Goal: Task Accomplishment & Management: Use online tool/utility

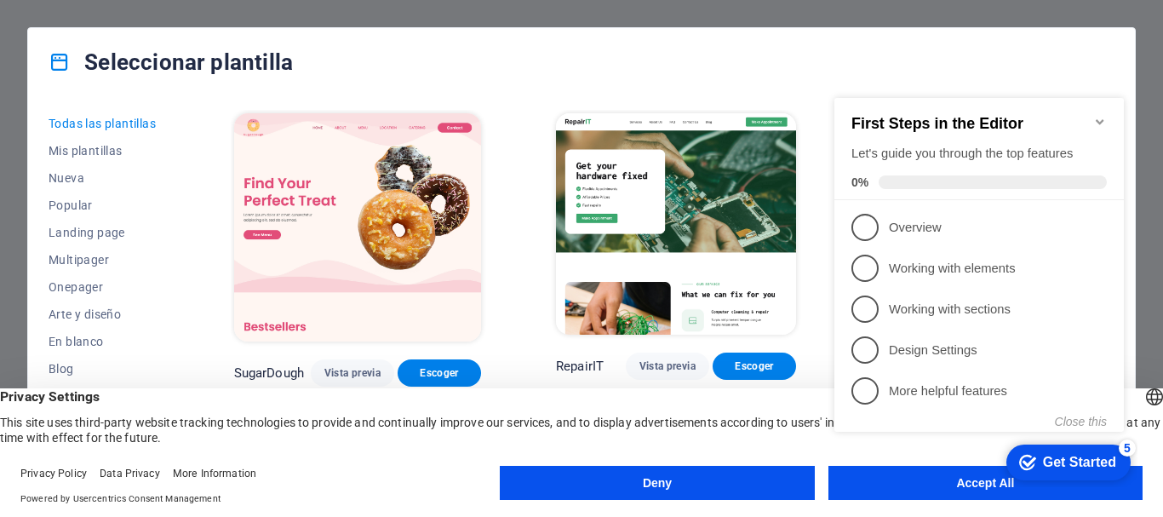
click div "checkmark Get Started 5 First Steps in the Editor Let's guide you through the t…"
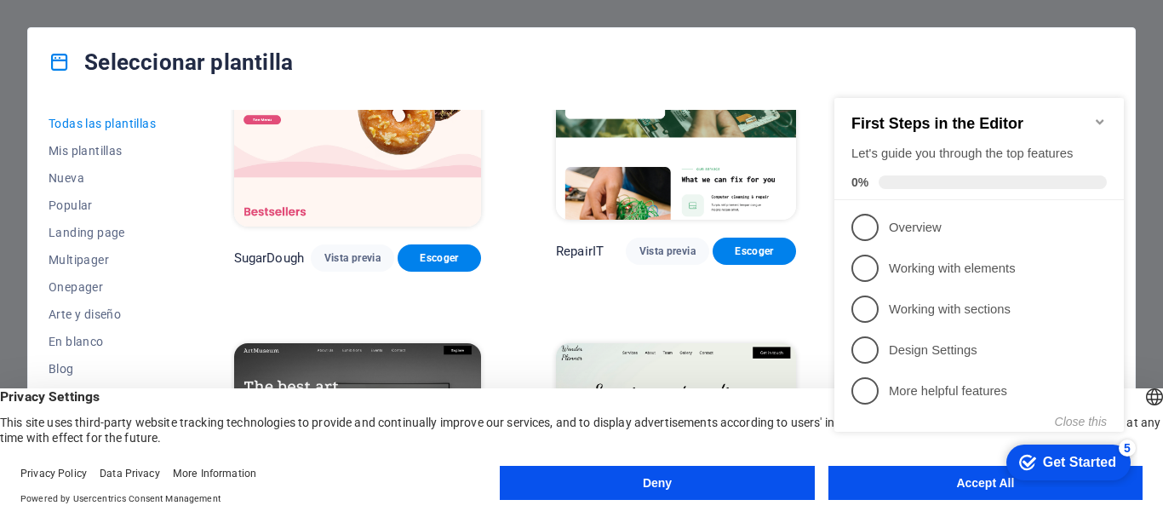
scroll to position [255, 0]
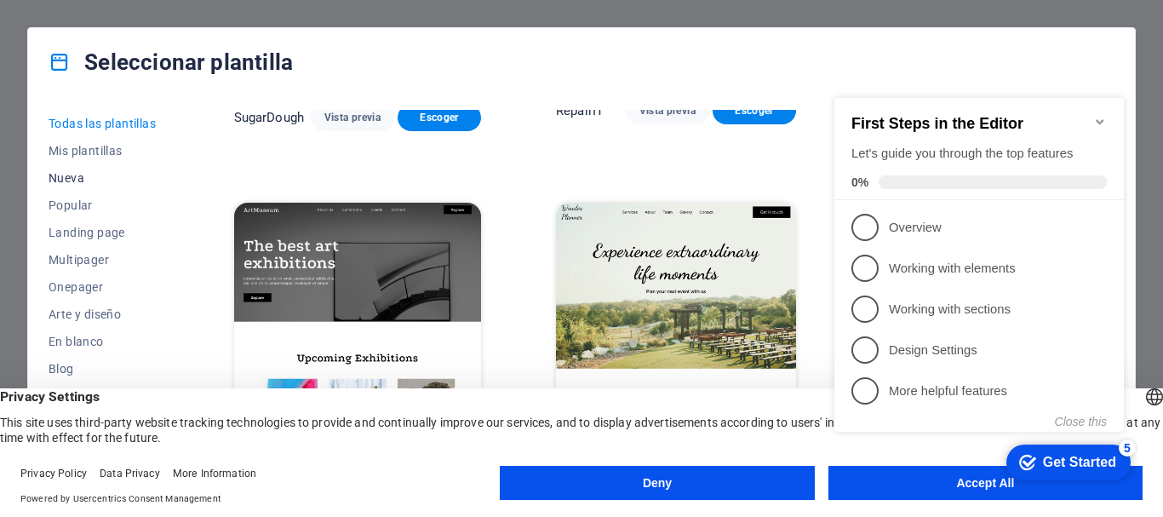
click at [68, 177] on span "Nueva" at bounding box center [104, 178] width 111 height 14
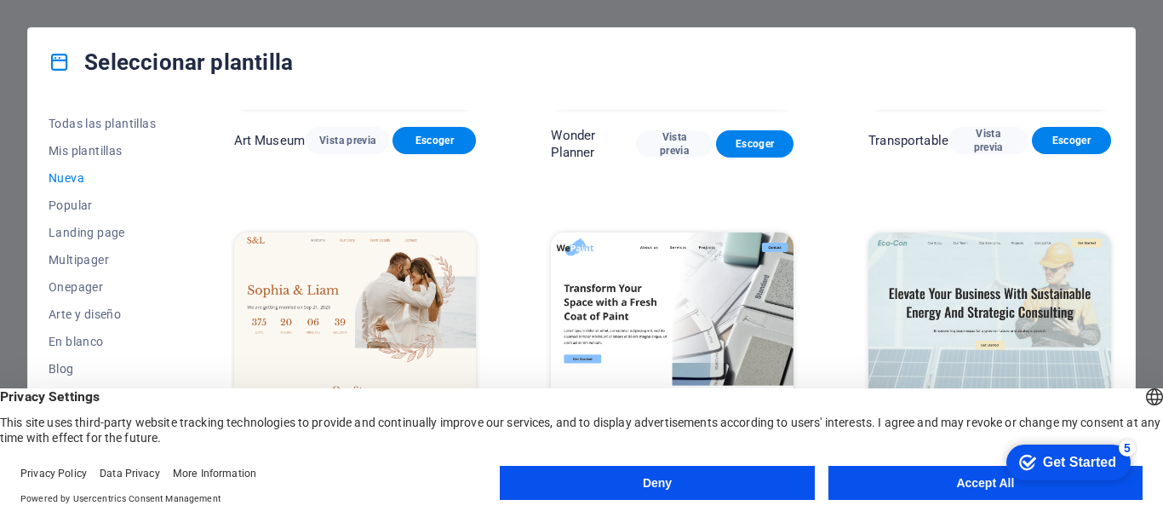
scroll to position [596, 0]
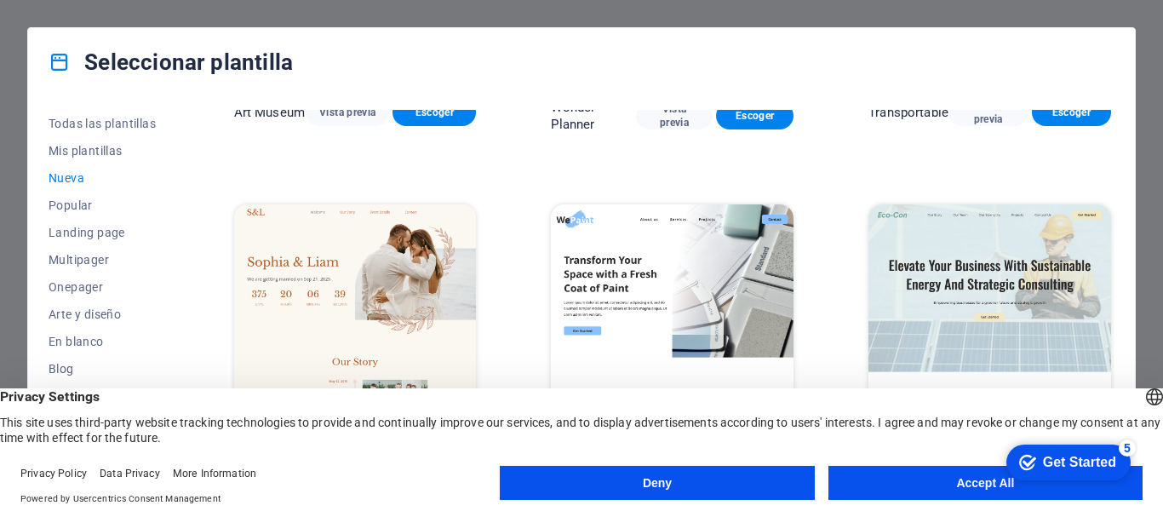
drag, startPoint x: 965, startPoint y: 481, endPoint x: 938, endPoint y: 482, distance: 26.4
click at [965, 482] on button "Accept All" at bounding box center [986, 483] width 314 height 34
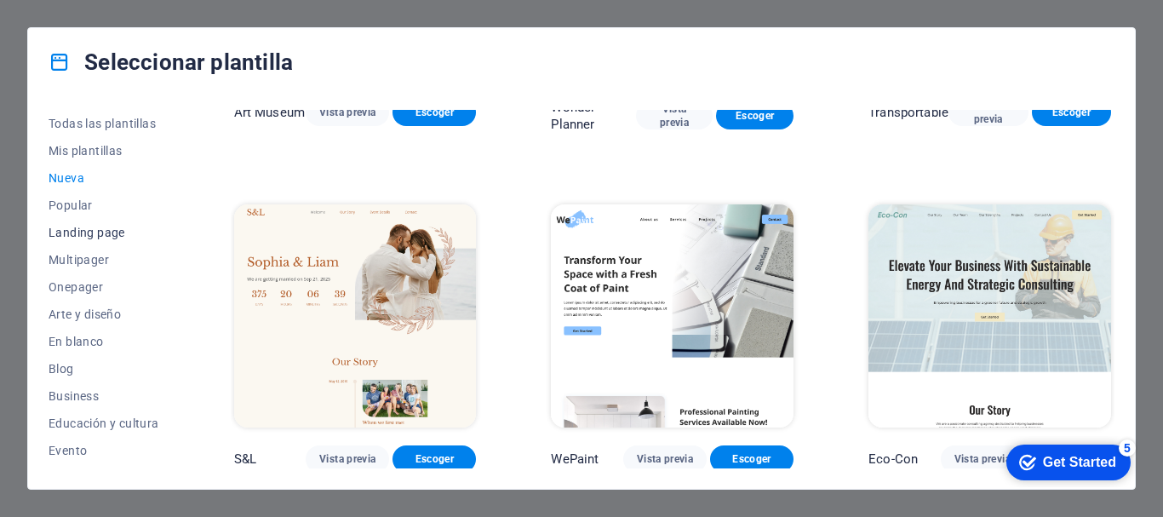
click at [97, 233] on span "Landing page" at bounding box center [104, 233] width 111 height 14
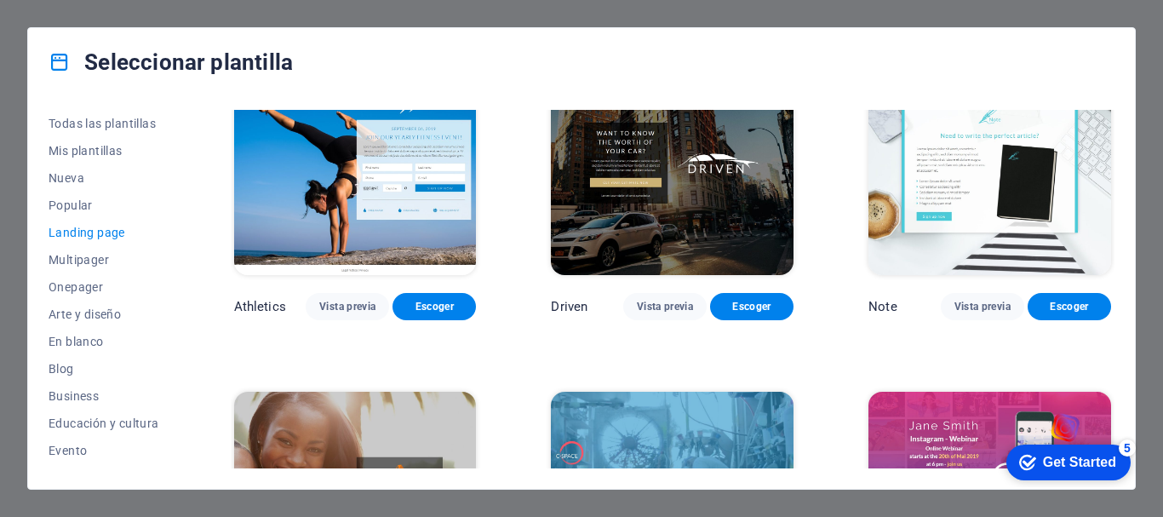
scroll to position [1107, 0]
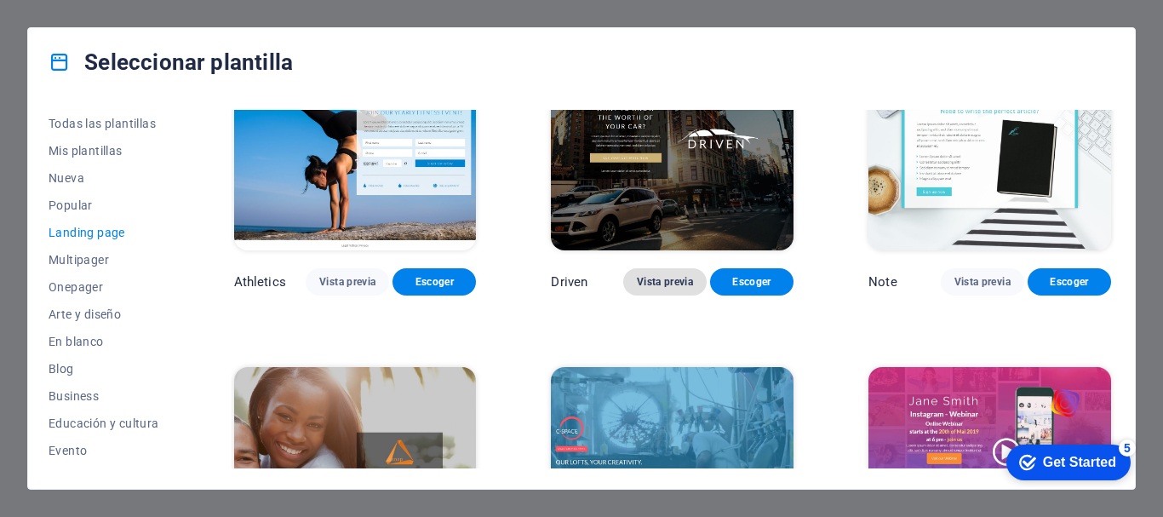
click at [645, 275] on span "Vista previa" at bounding box center [665, 282] width 56 height 14
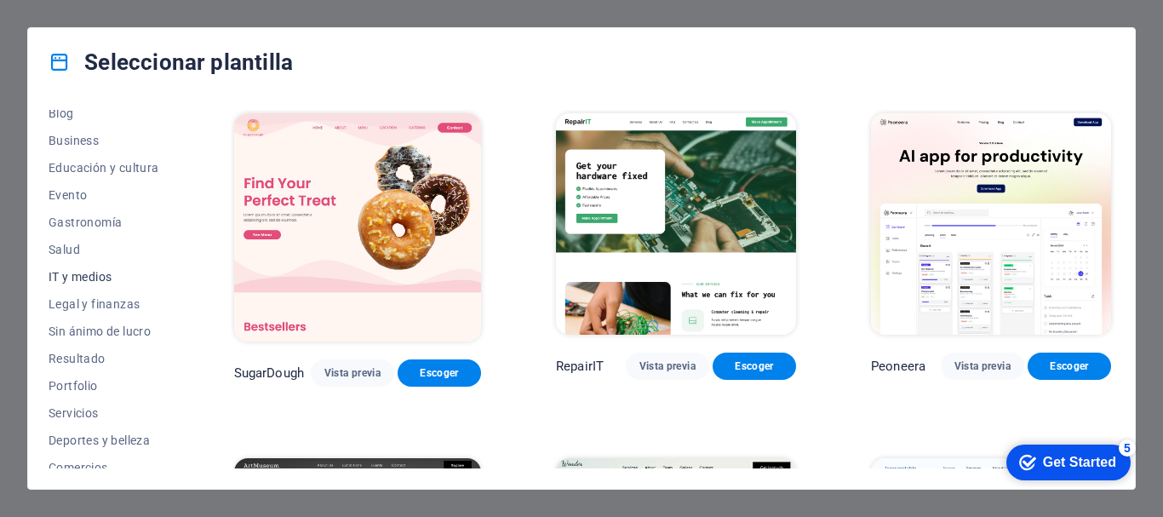
scroll to position [323, 0]
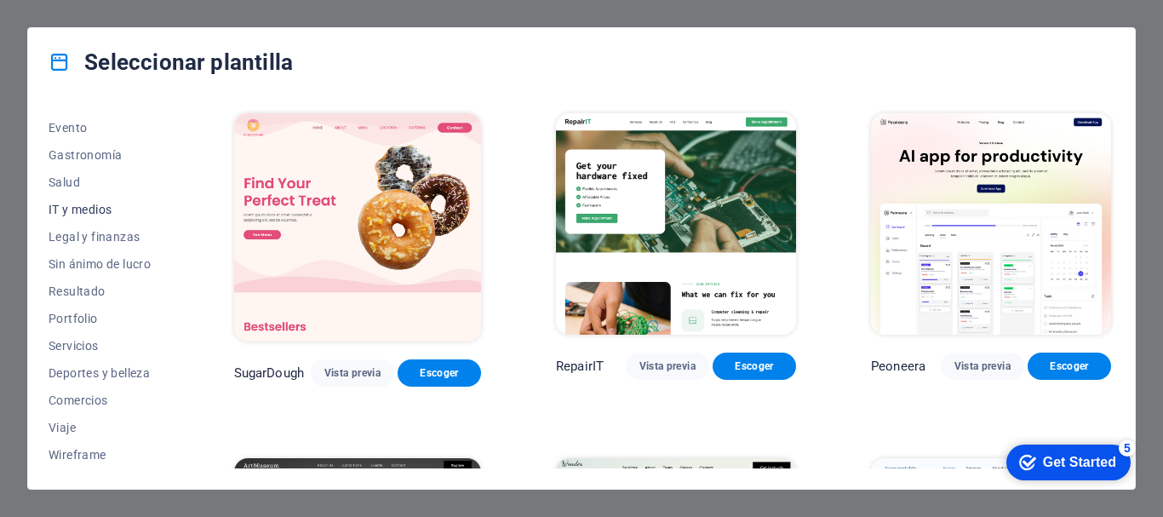
click at [55, 208] on span "IT y medios" at bounding box center [104, 210] width 111 height 14
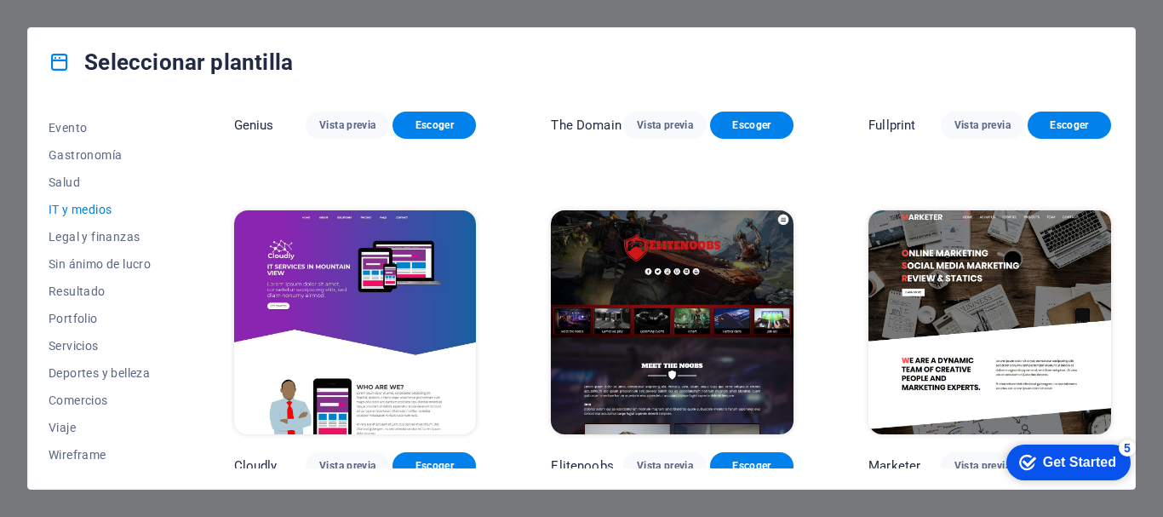
scroll to position [947, 0]
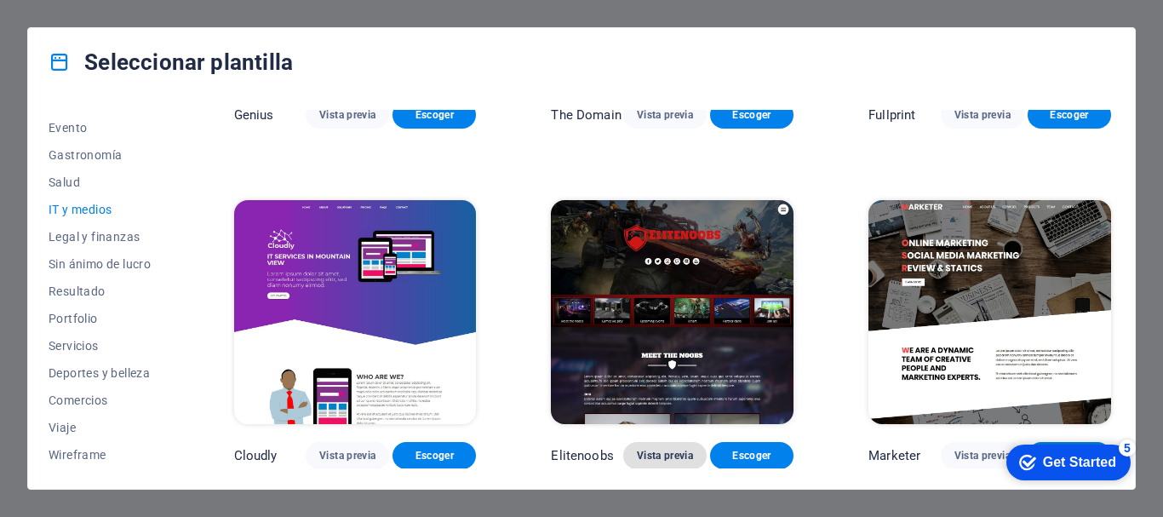
click at [651, 456] on span "Vista previa" at bounding box center [665, 456] width 56 height 14
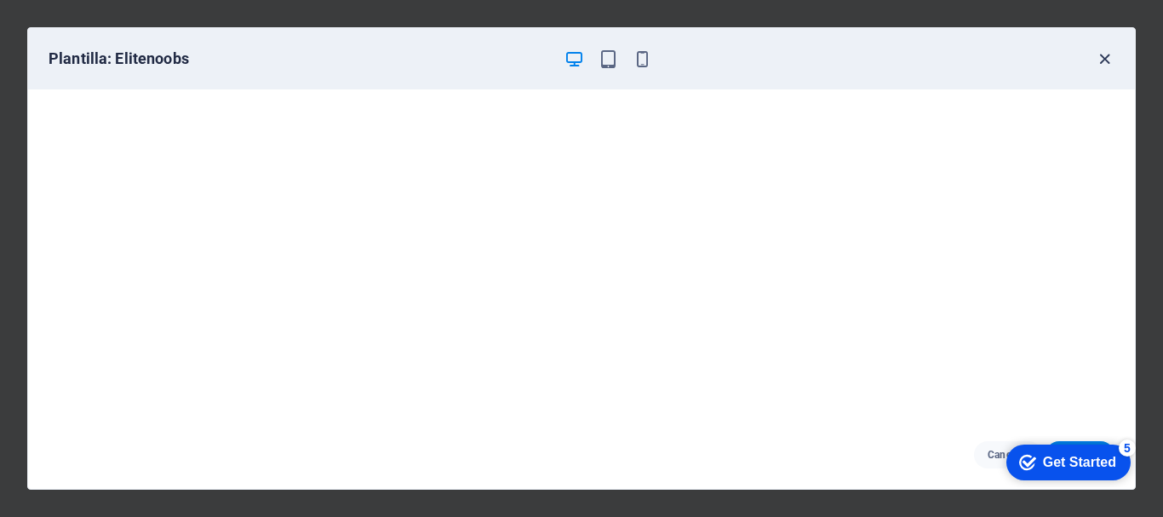
click at [1101, 60] on icon "button" at bounding box center [1105, 59] width 20 height 20
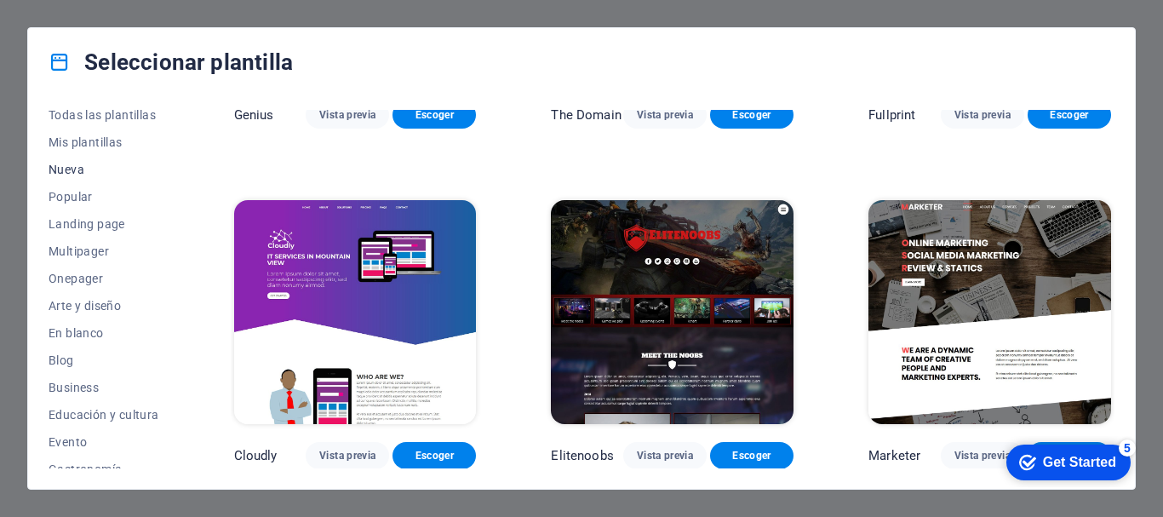
scroll to position [0, 0]
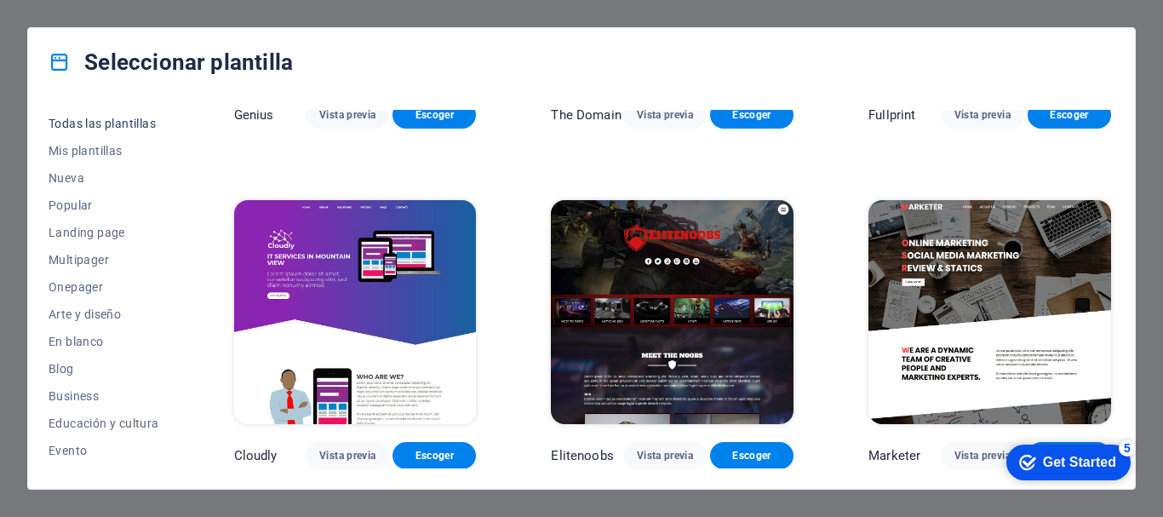
click at [100, 123] on span "Todas las plantillas" at bounding box center [104, 124] width 111 height 14
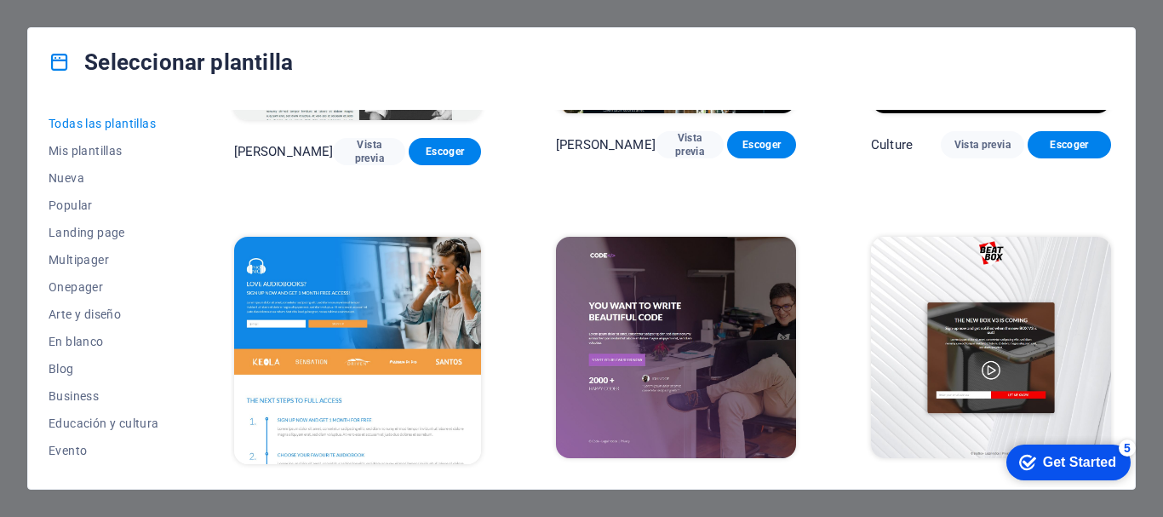
scroll to position [15755, 0]
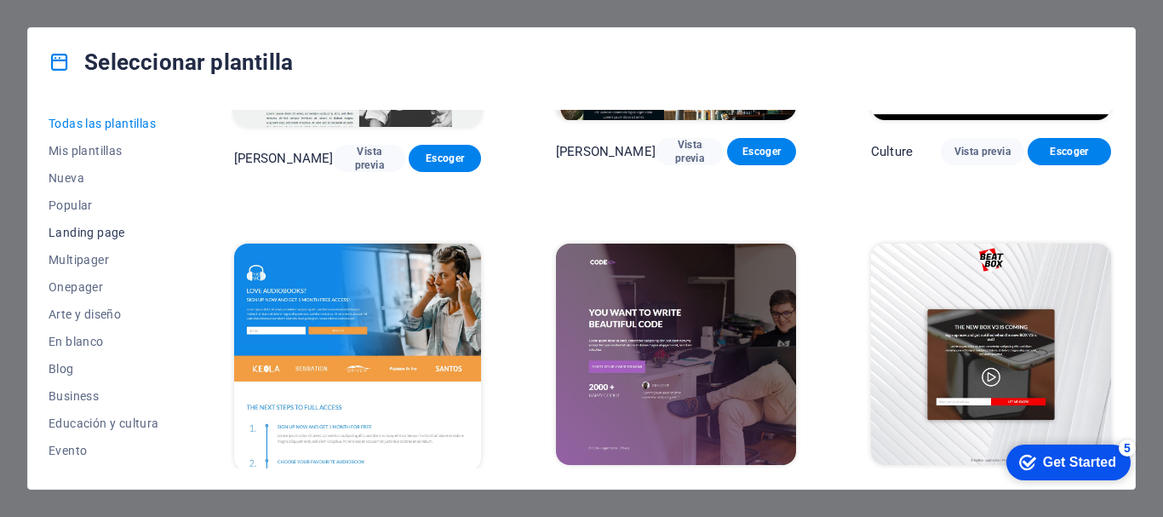
click at [77, 239] on button "Landing page" at bounding box center [104, 232] width 111 height 27
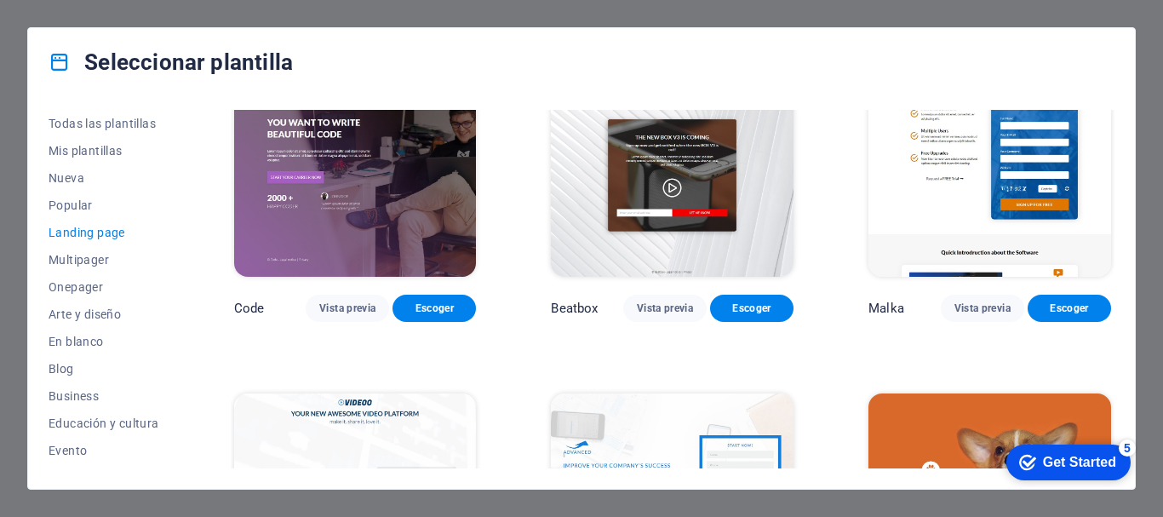
scroll to position [426, 0]
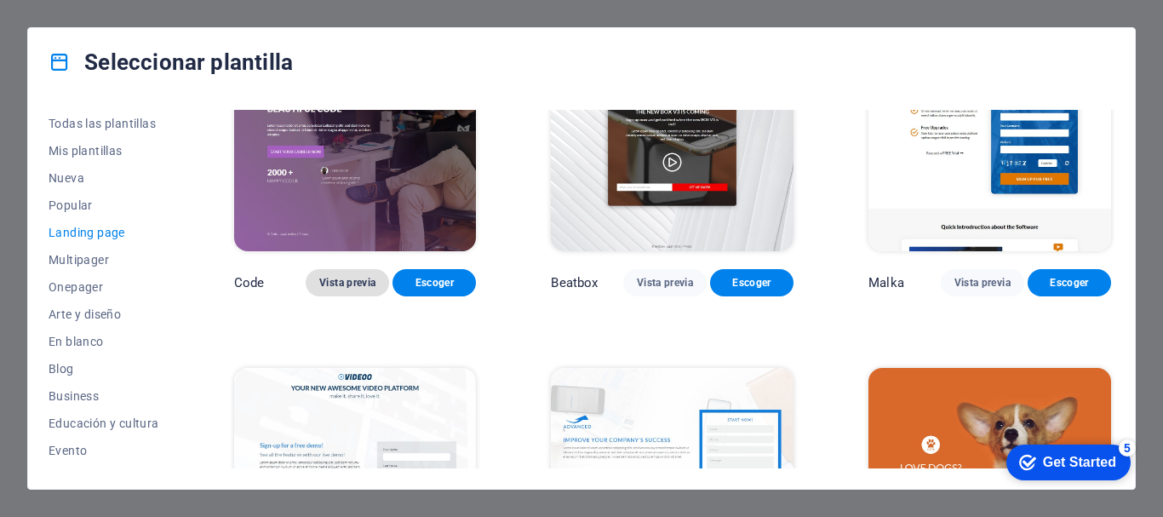
click at [343, 284] on span "Vista previa" at bounding box center [347, 283] width 56 height 14
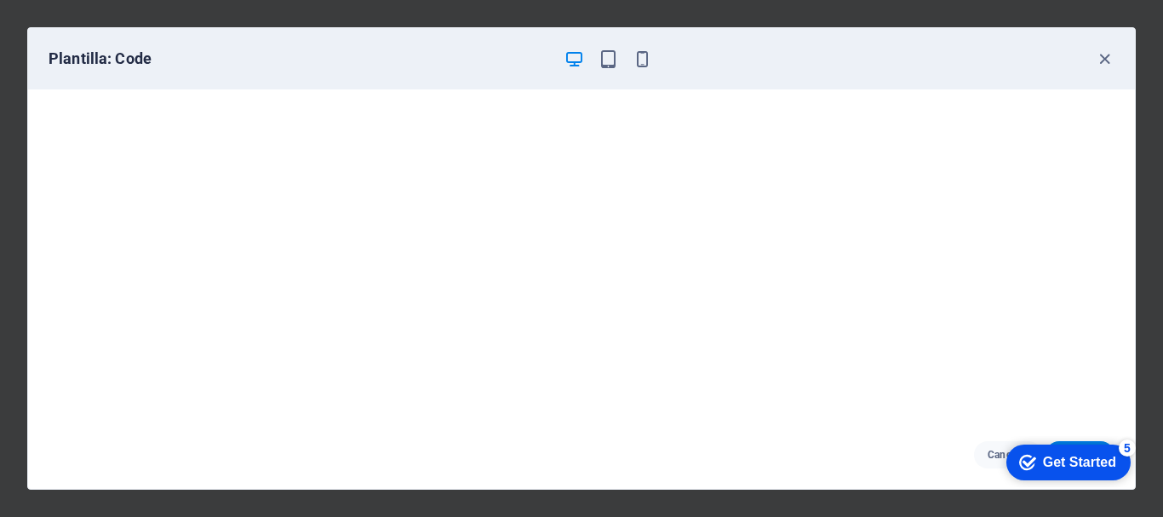
scroll to position [0, 0]
click at [615, 60] on icon "button" at bounding box center [609, 59] width 20 height 20
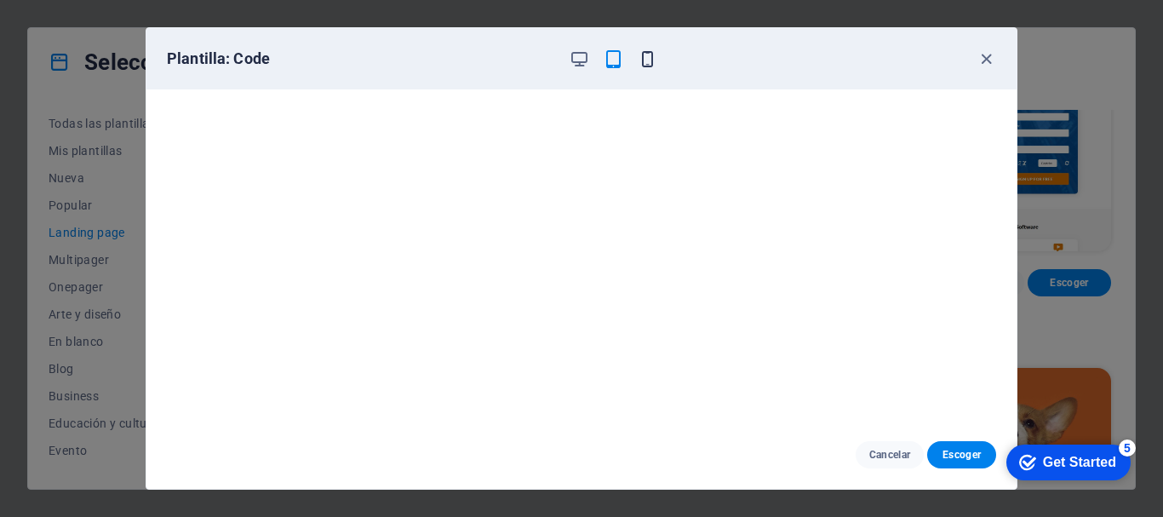
click at [651, 64] on icon "button" at bounding box center [648, 59] width 20 height 20
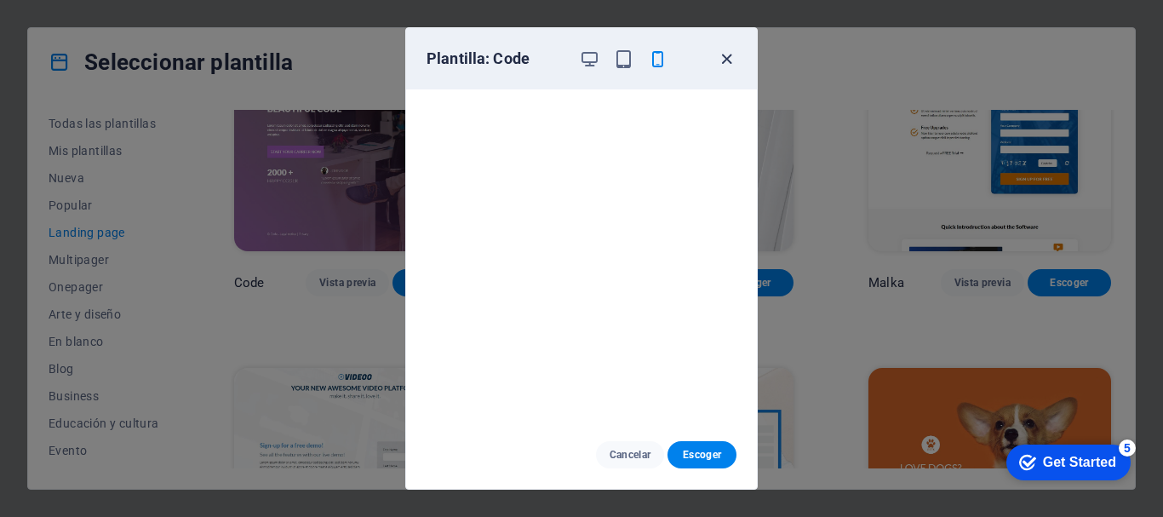
click at [724, 56] on icon "button" at bounding box center [727, 59] width 20 height 20
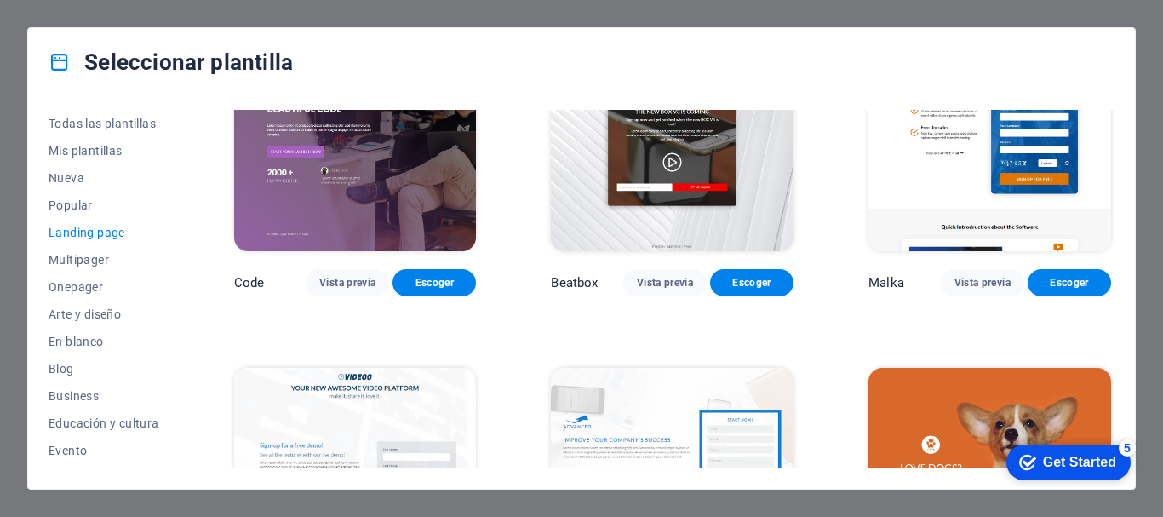
click at [932, 172] on img at bounding box center [990, 138] width 243 height 223
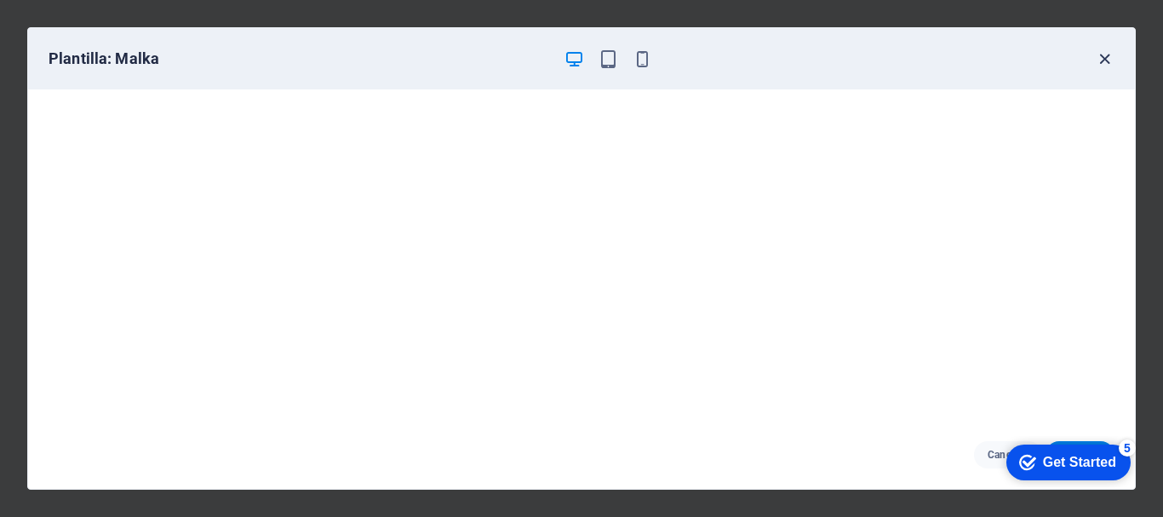
click at [1105, 55] on icon "button" at bounding box center [1105, 59] width 20 height 20
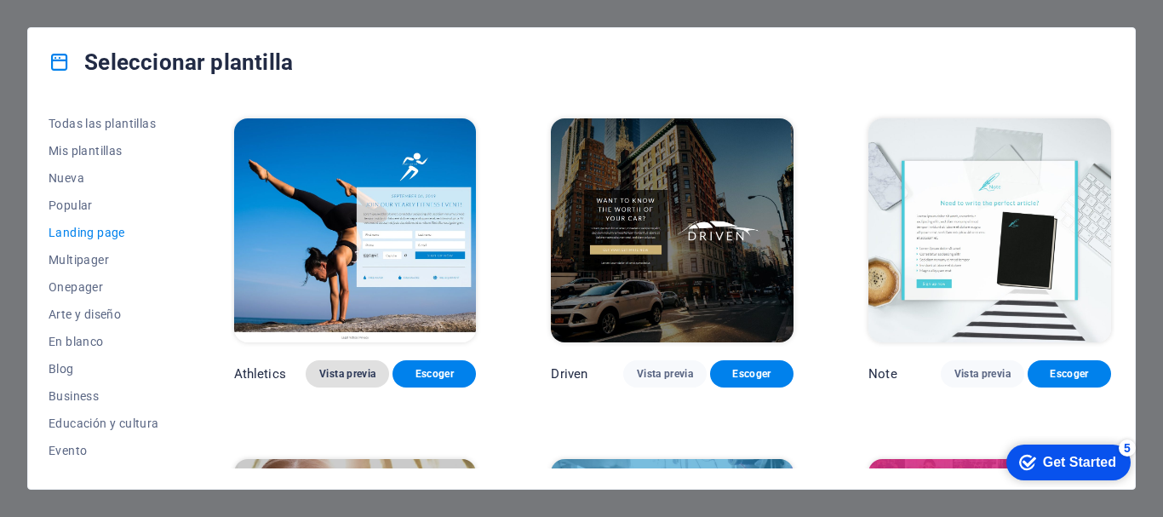
scroll to position [1022, 0]
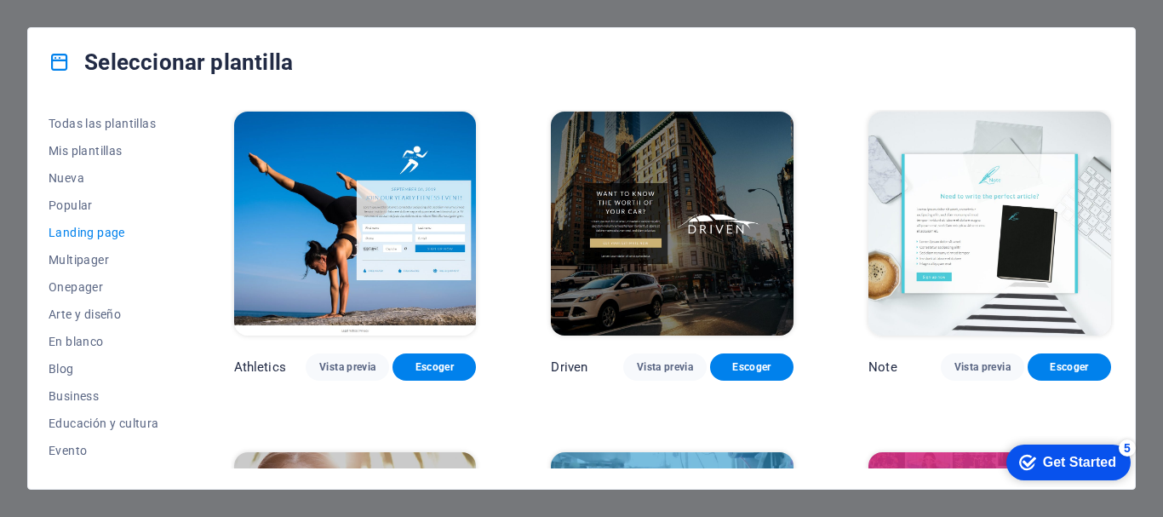
click at [304, 250] on img at bounding box center [355, 223] width 243 height 223
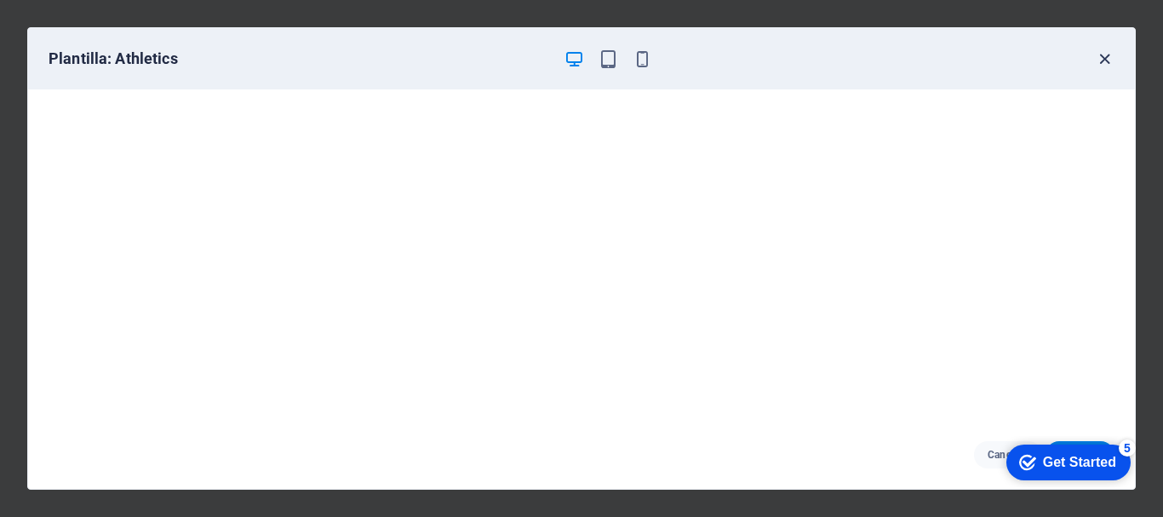
click at [1108, 50] on icon "button" at bounding box center [1105, 59] width 20 height 20
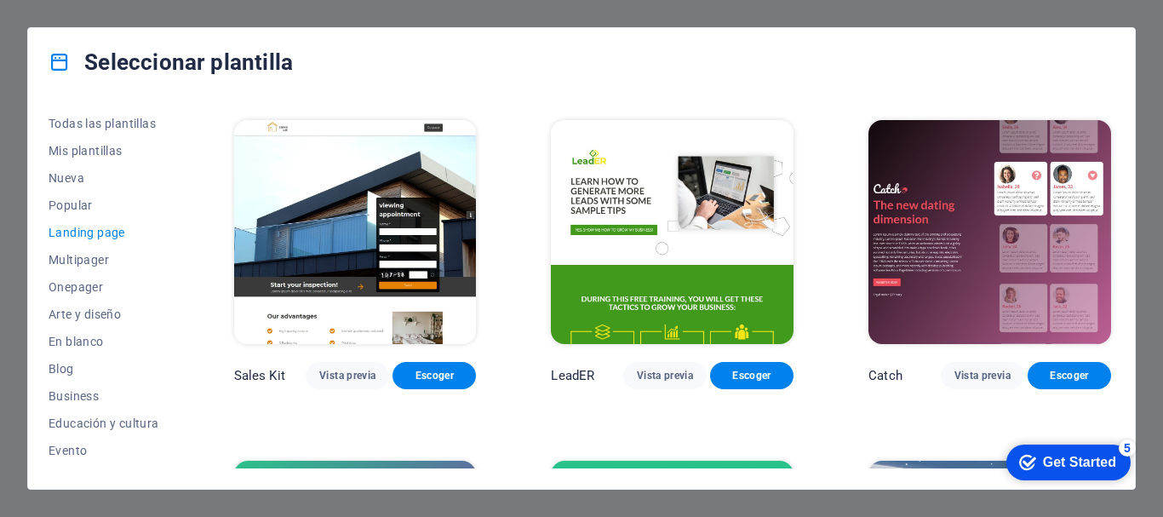
scroll to position [2044, 0]
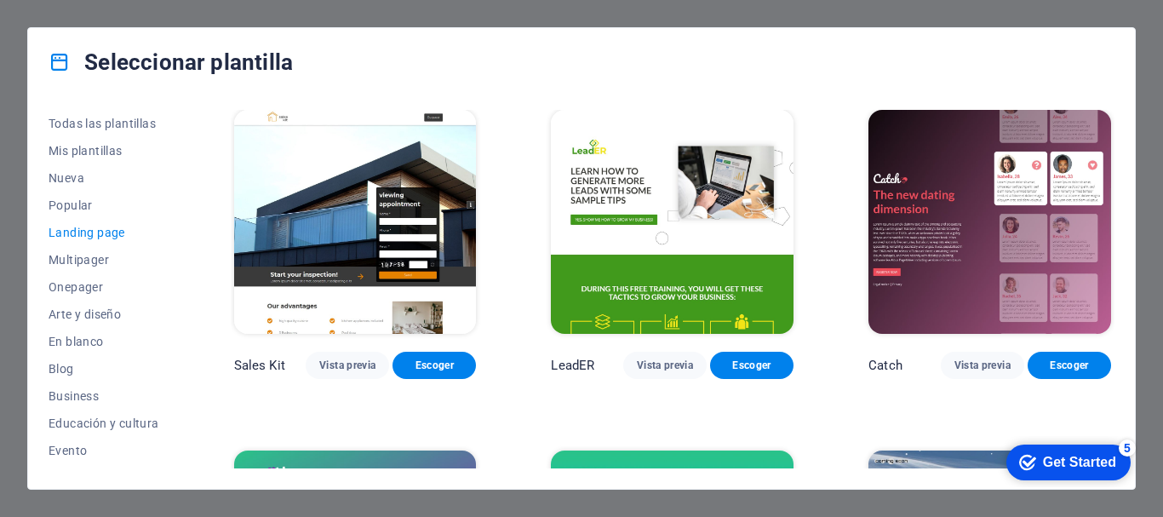
click at [0, 95] on div "Seleccionar plantilla Todas las plantillas Mis plantillas Nueva Popular Landing…" at bounding box center [581, 258] width 1163 height 517
